Goal: Use online tool/utility: Use online tool/utility

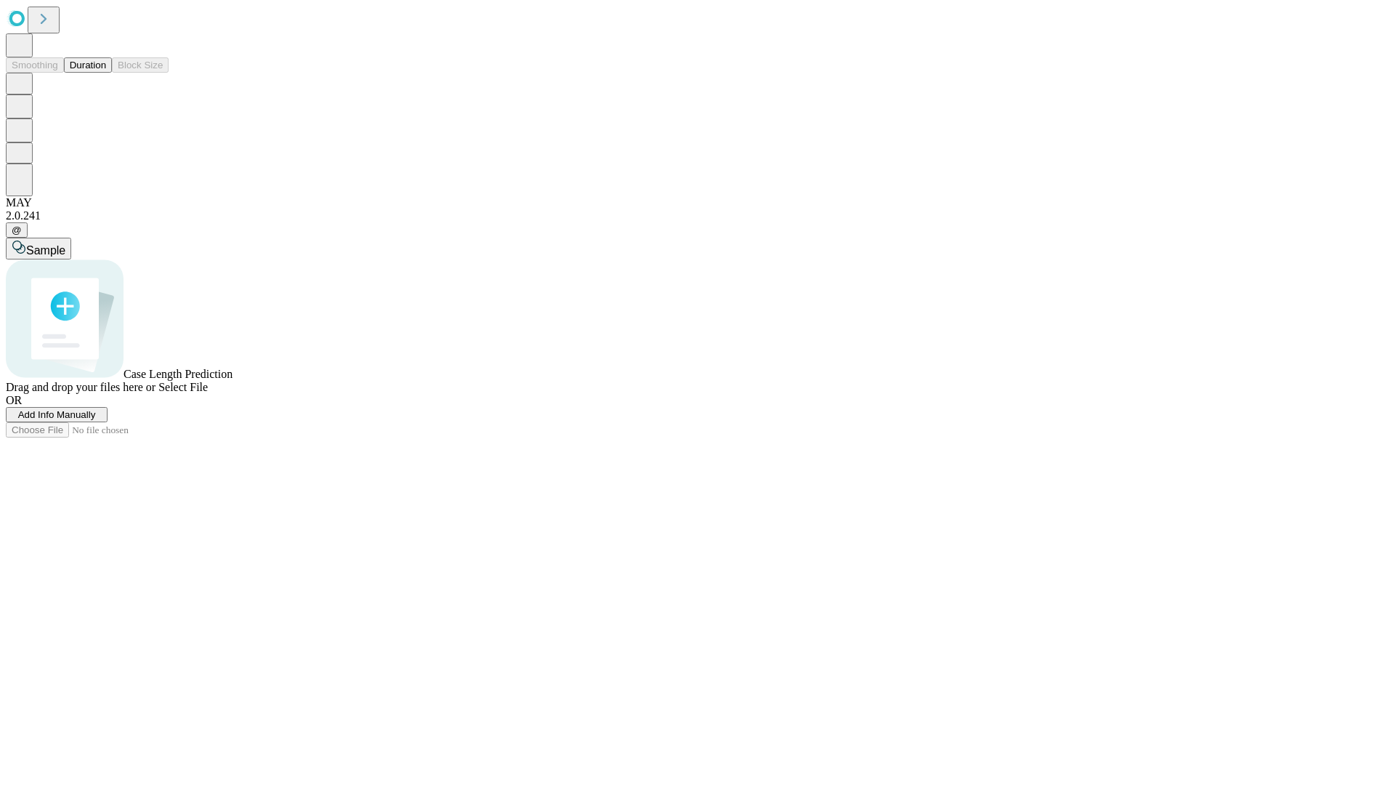
click at [208, 393] on span "Select File" at bounding box center [182, 387] width 49 height 12
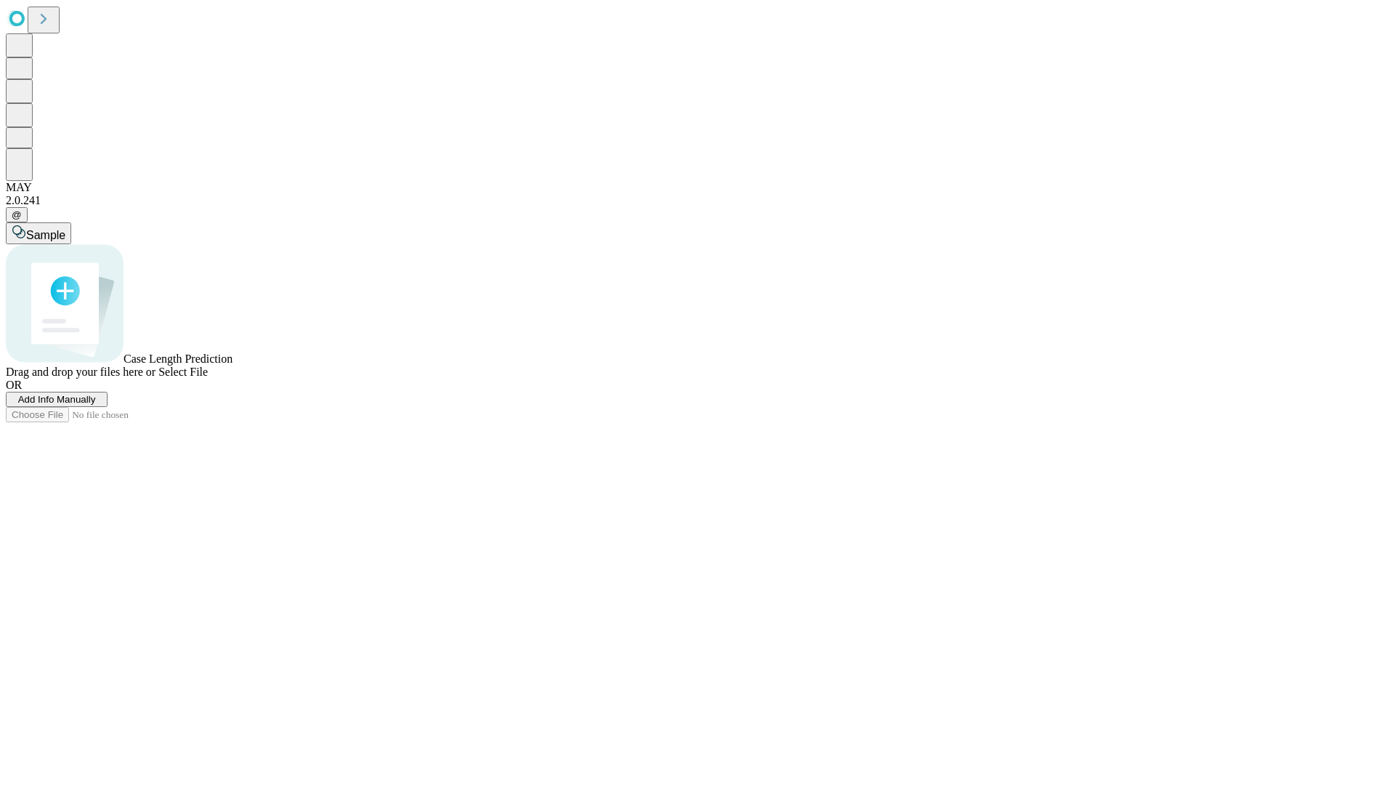
click at [208, 378] on span "Select File" at bounding box center [182, 372] width 49 height 12
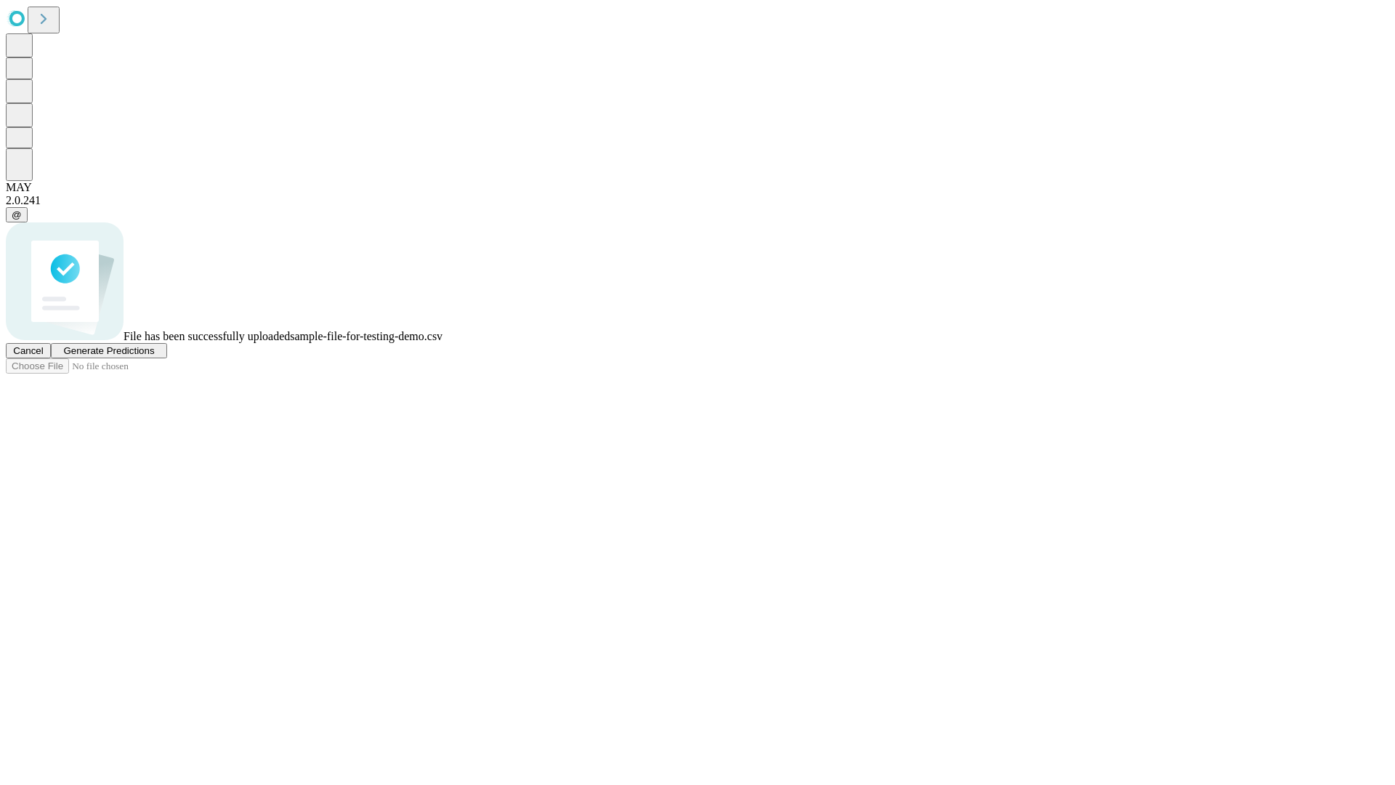
click at [154, 356] on span "Generate Predictions" at bounding box center [108, 350] width 91 height 11
